Goal: Information Seeking & Learning: Check status

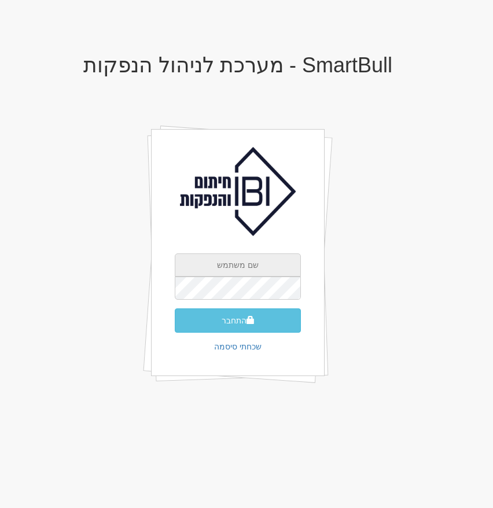
click at [247, 265] on input "text" at bounding box center [238, 264] width 126 height 23
type input "[EMAIL_ADDRESS][DOMAIN_NAME]"
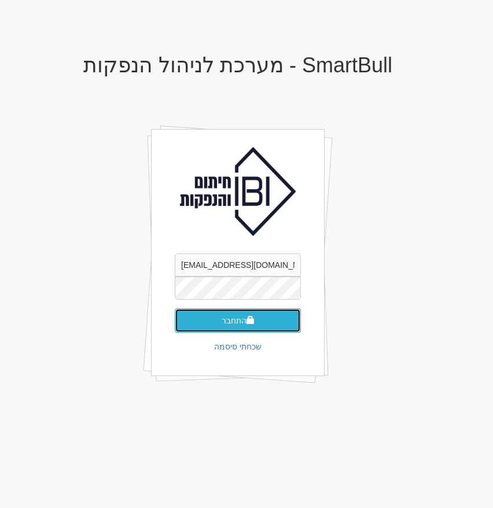
click at [258, 322] on button "התחבר" at bounding box center [238, 320] width 126 height 24
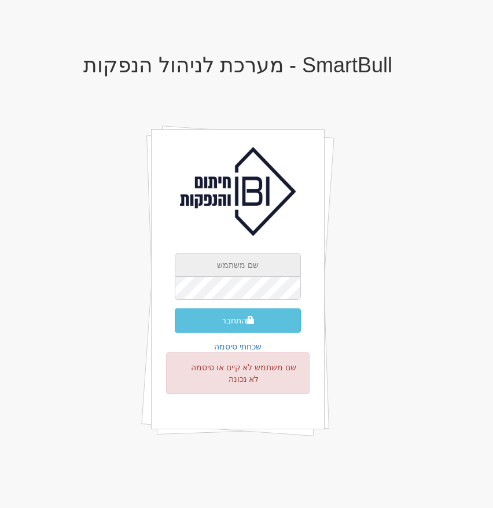
click at [259, 271] on input "text" at bounding box center [238, 264] width 126 height 23
type input "ohad@smartbull.co.il"
click at [175, 308] on button "התחבר" at bounding box center [238, 320] width 126 height 24
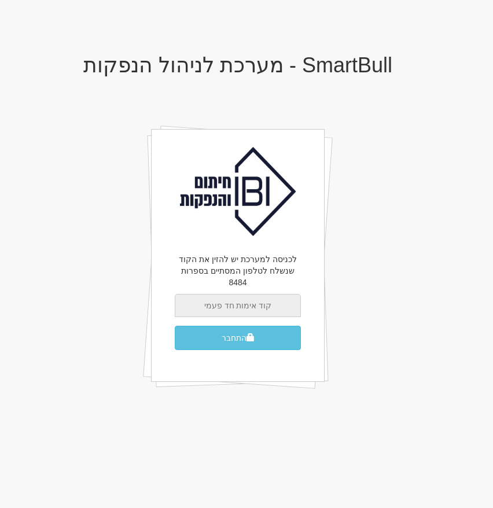
click at [235, 300] on input "text" at bounding box center [238, 305] width 126 height 23
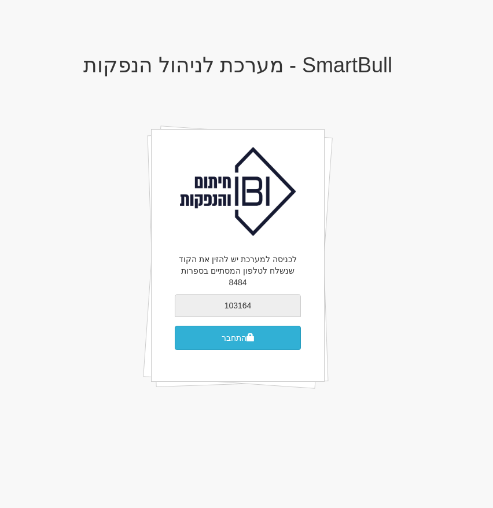
type input "103164"
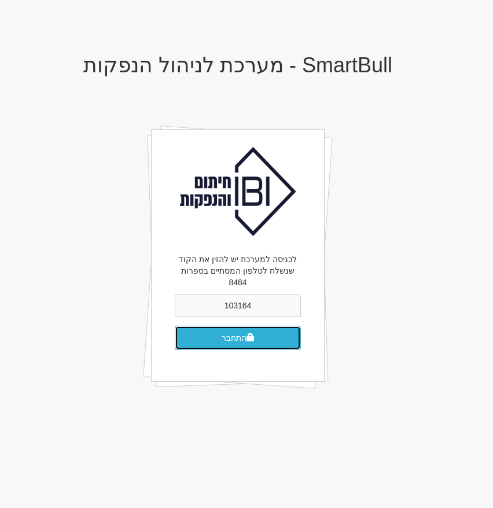
click at [225, 326] on button "התחבר" at bounding box center [238, 338] width 126 height 24
click at [231, 329] on button "התחבר" at bounding box center [238, 338] width 126 height 24
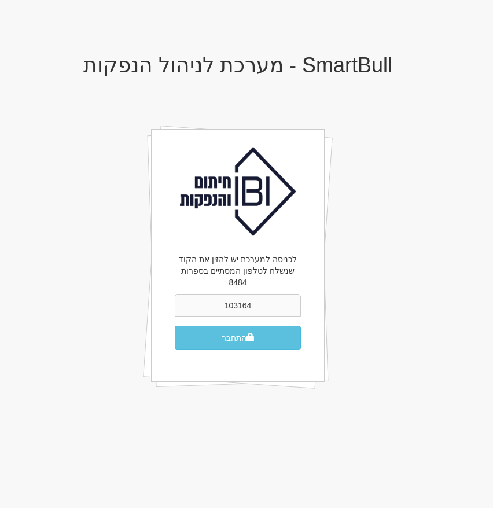
click at [234, 295] on input "103164" at bounding box center [238, 305] width 126 height 23
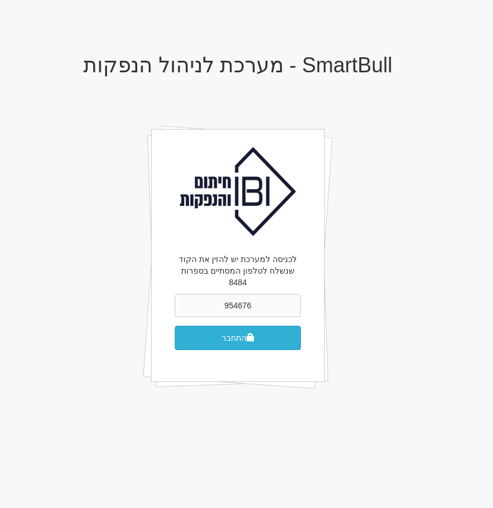
type input "954676"
click at [240, 326] on button "התחבר" at bounding box center [238, 338] width 126 height 24
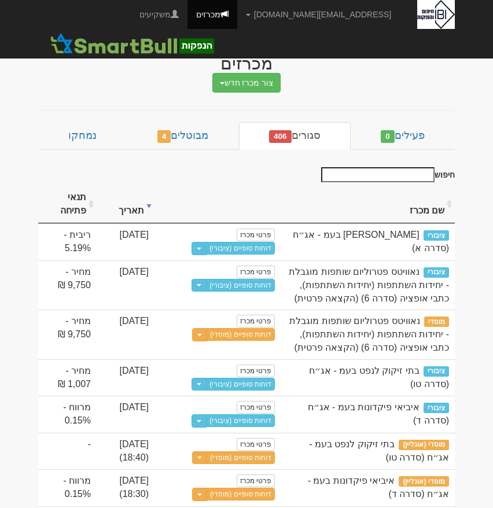
click at [300, 191] on th "שם מכרז" at bounding box center [368, 204] width 174 height 39
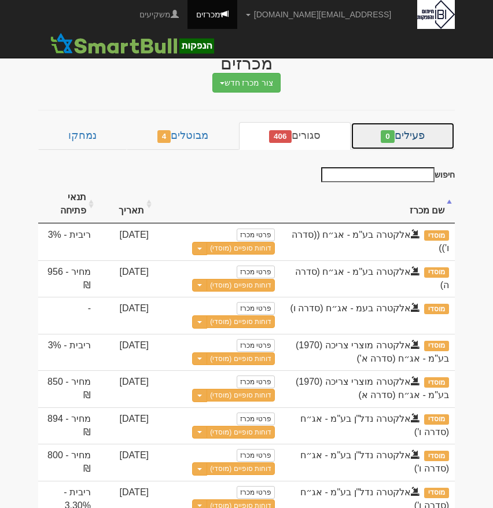
click at [385, 133] on span "0" at bounding box center [388, 136] width 14 height 13
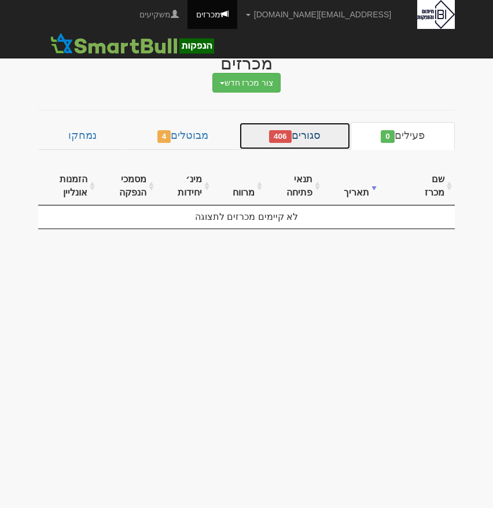
click at [322, 128] on link "סגורים 406" at bounding box center [295, 136] width 112 height 28
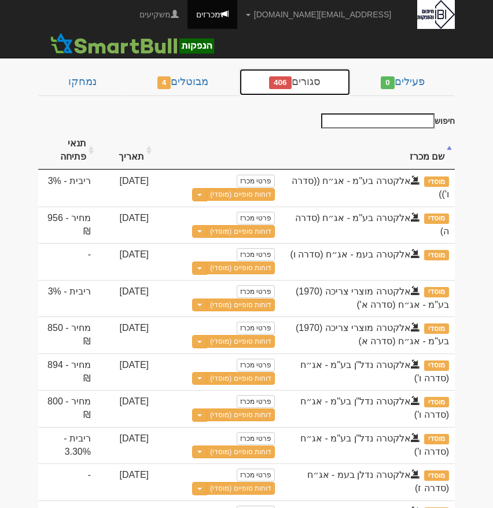
scroll to position [51, 0]
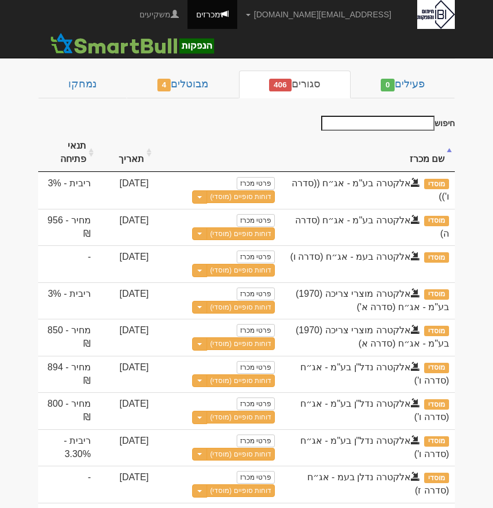
click at [412, 158] on th "שם מכרז" at bounding box center [368, 153] width 174 height 39
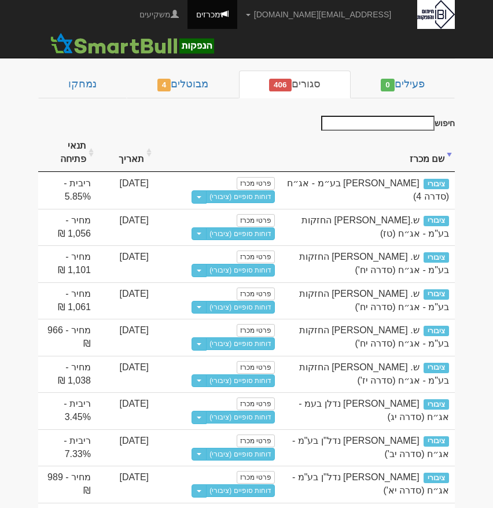
click at [140, 157] on th "תאריך" at bounding box center [126, 153] width 58 height 39
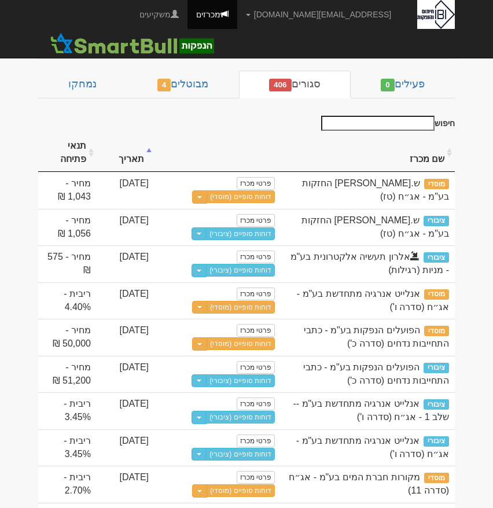
click at [140, 157] on th "תאריך" at bounding box center [126, 153] width 58 height 39
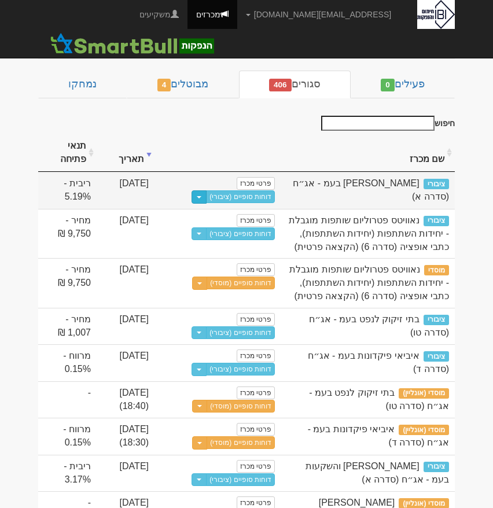
click at [193, 200] on button "Toggle Dropdown" at bounding box center [198, 196] width 15 height 13
click at [234, 199] on link "דוחות סופיים (ציבורי)" at bounding box center [240, 196] width 69 height 13
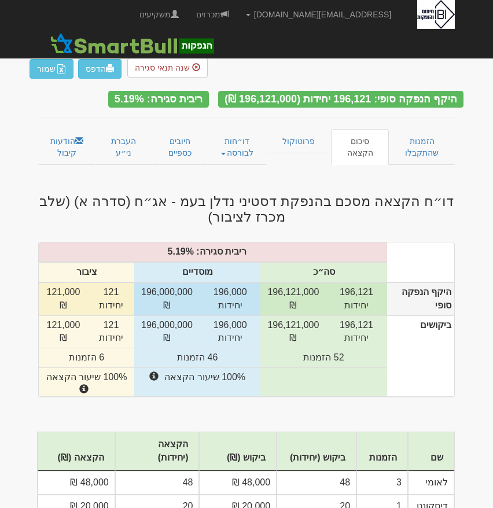
scroll to position [24, 0]
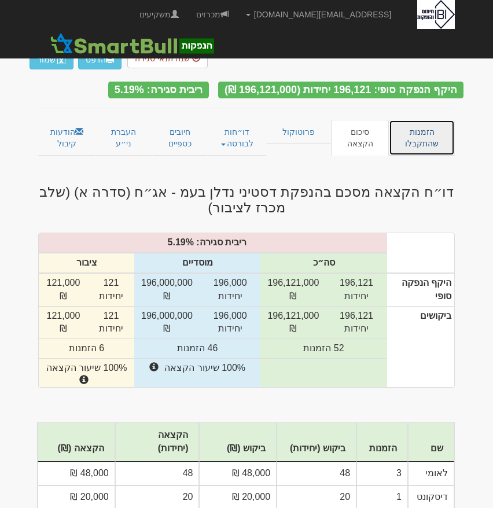
click at [425, 126] on link "הזמנות שהתקבלו" at bounding box center [422, 138] width 66 height 36
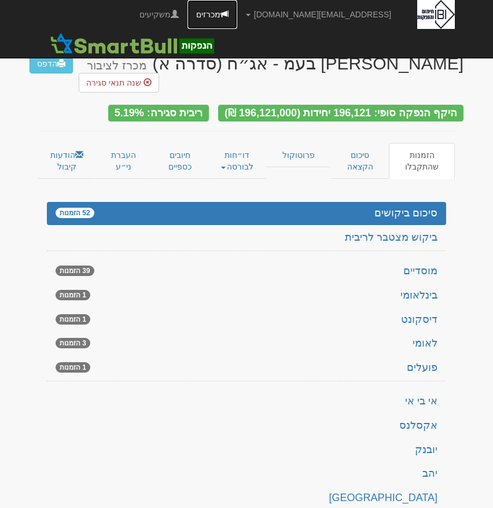
click at [237, 16] on link "מכרזים" at bounding box center [212, 14] width 50 height 29
click at [237, 20] on link "מכרזים" at bounding box center [212, 14] width 50 height 29
click at [237, 10] on link "מכרזים" at bounding box center [212, 14] width 50 height 29
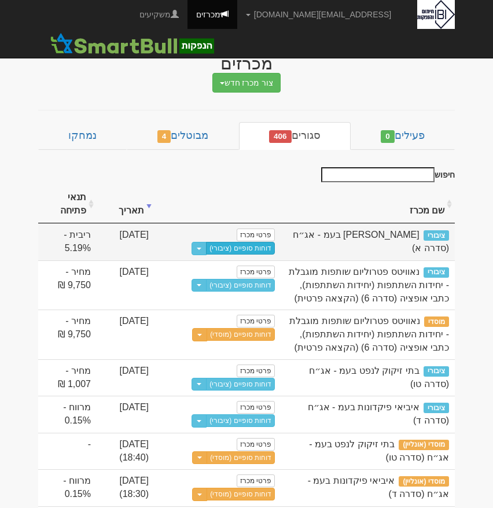
scroll to position [19, 0]
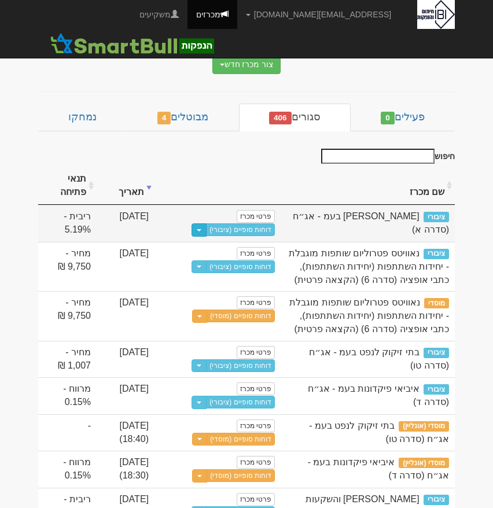
click at [191, 235] on button "Toggle Dropdown" at bounding box center [198, 229] width 15 height 13
click at [230, 229] on link "דוחות סופיים (ציבורי)" at bounding box center [240, 229] width 69 height 13
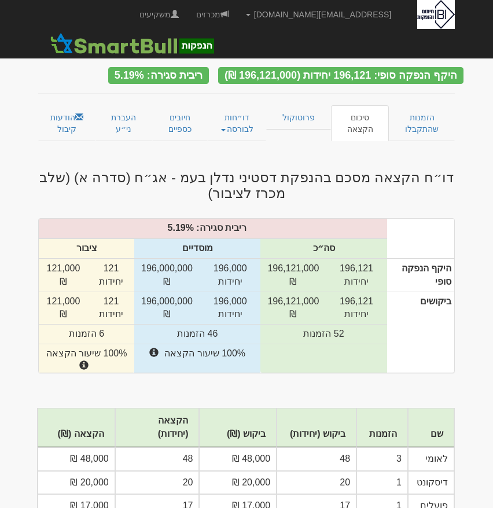
scroll to position [35, 0]
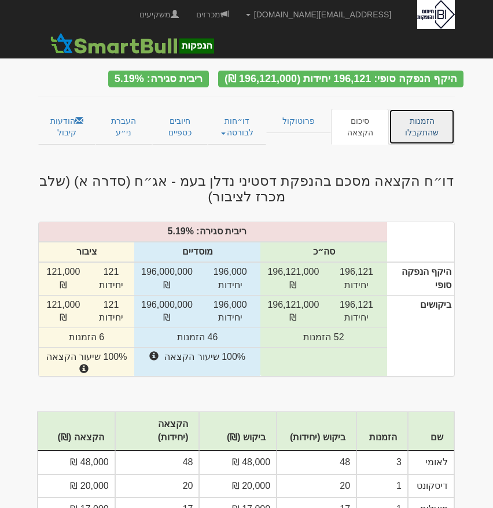
click at [418, 110] on link "הזמנות שהתקבלו" at bounding box center [422, 127] width 66 height 36
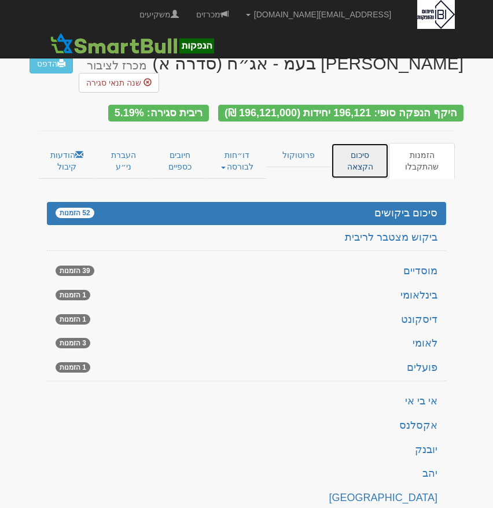
click at [366, 143] on link "סיכום הקצאה" at bounding box center [360, 161] width 58 height 36
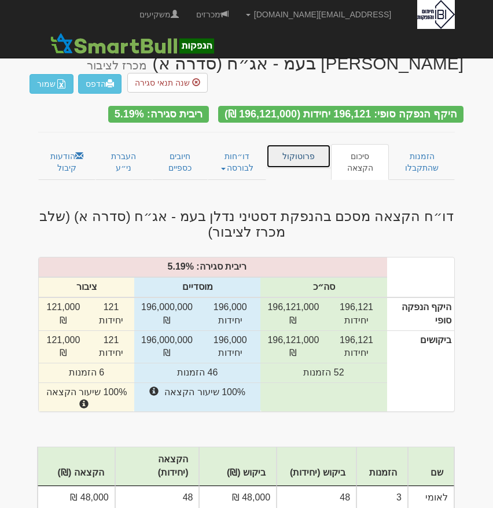
click at [299, 151] on link "פרוטוקול" at bounding box center [298, 156] width 65 height 24
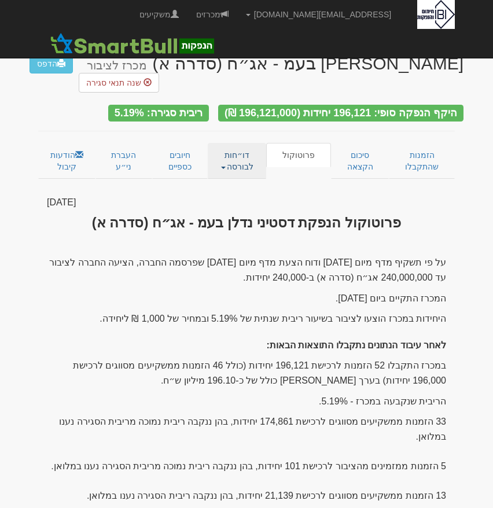
click at [243, 143] on link "דו״חות לבורסה" at bounding box center [237, 161] width 59 height 36
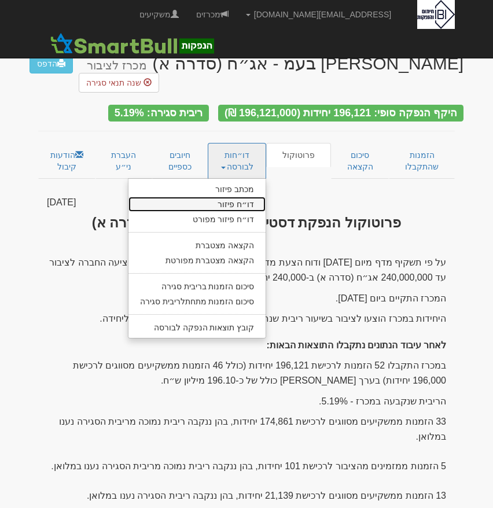
click at [233, 197] on link "דו״ח פיזור" at bounding box center [197, 204] width 138 height 15
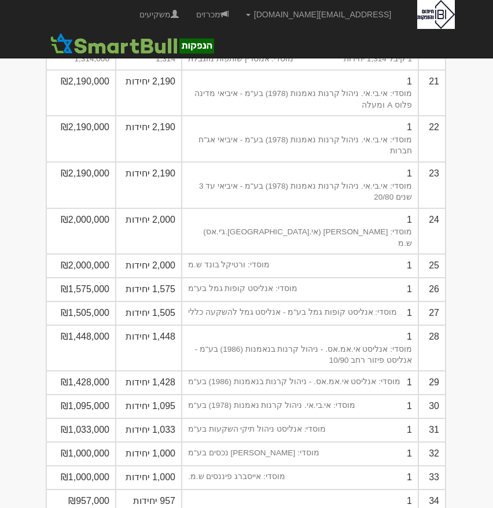
scroll to position [1390, 0]
